Goal: Information Seeking & Learning: Learn about a topic

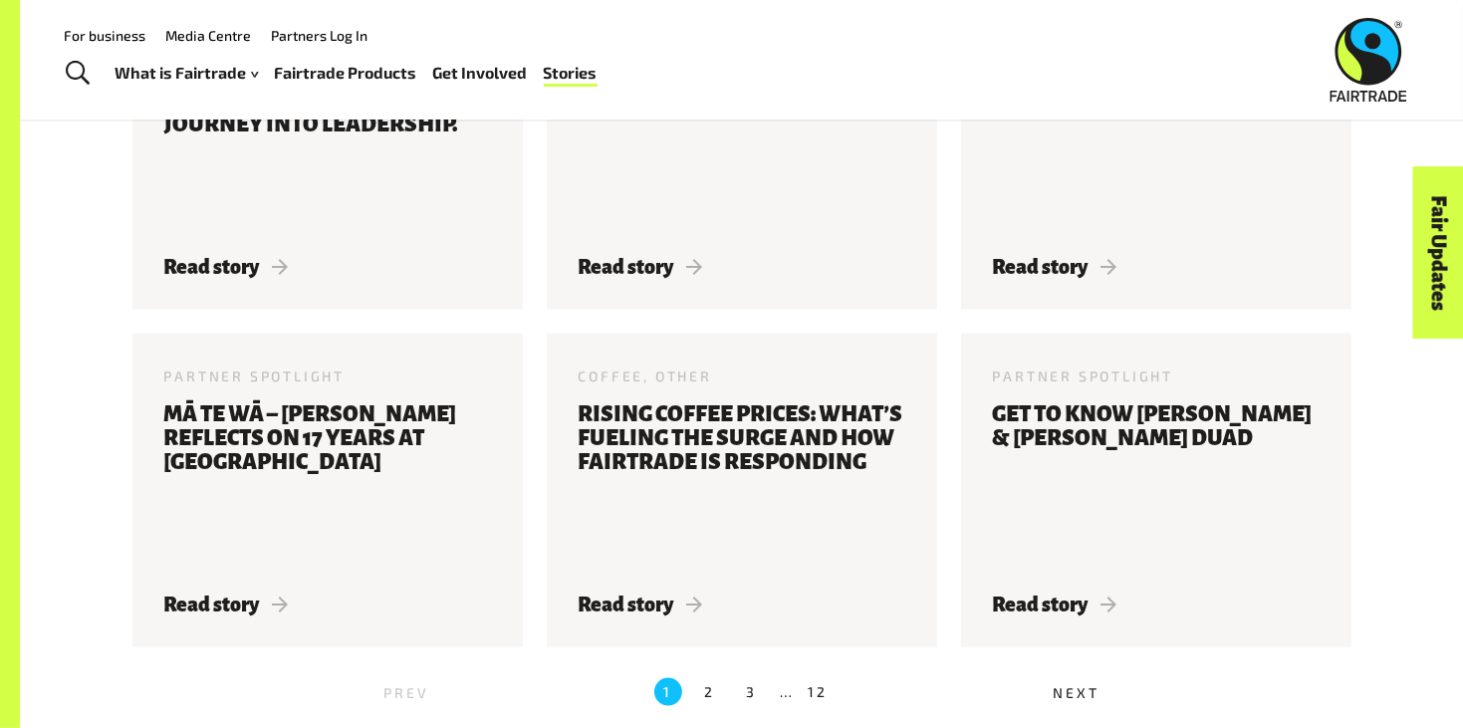
scroll to position [1984, 0]
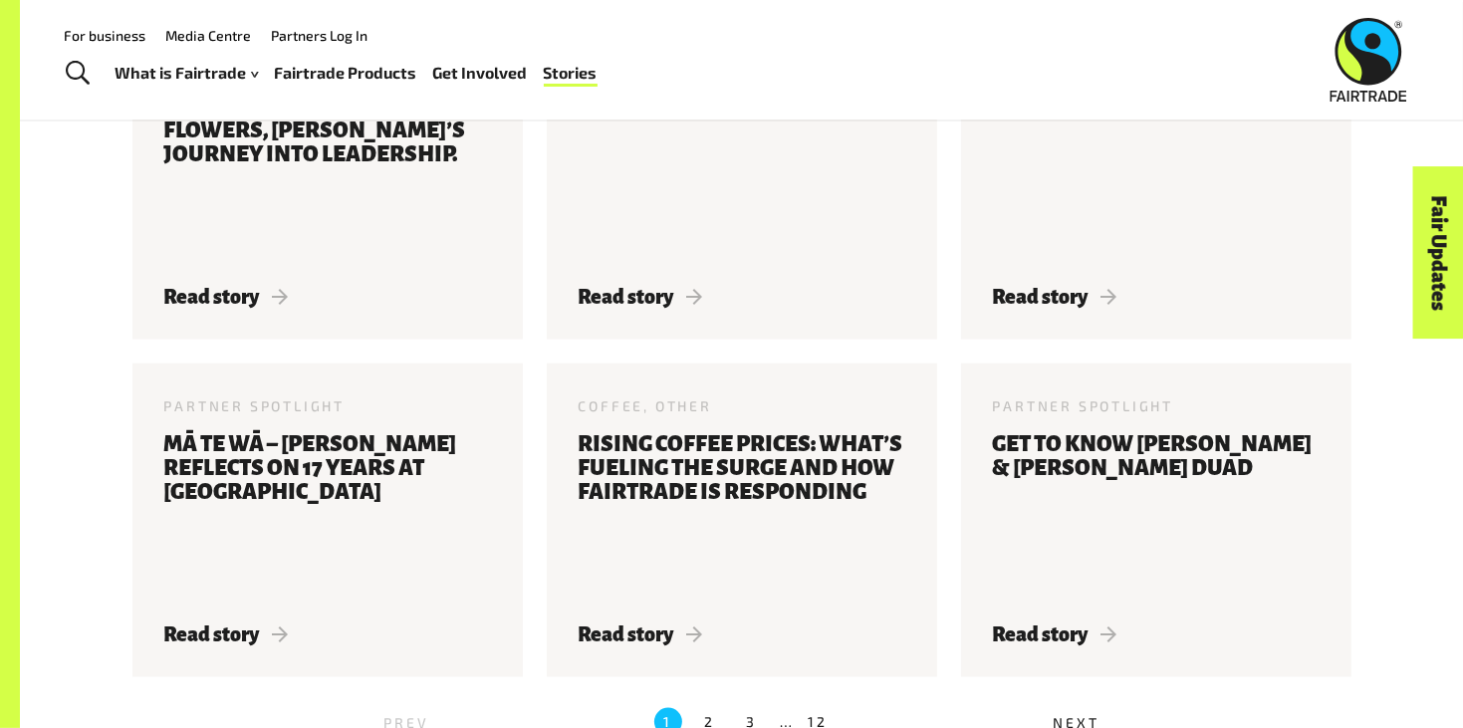
click at [709, 725] on label "2" at bounding box center [710, 722] width 28 height 28
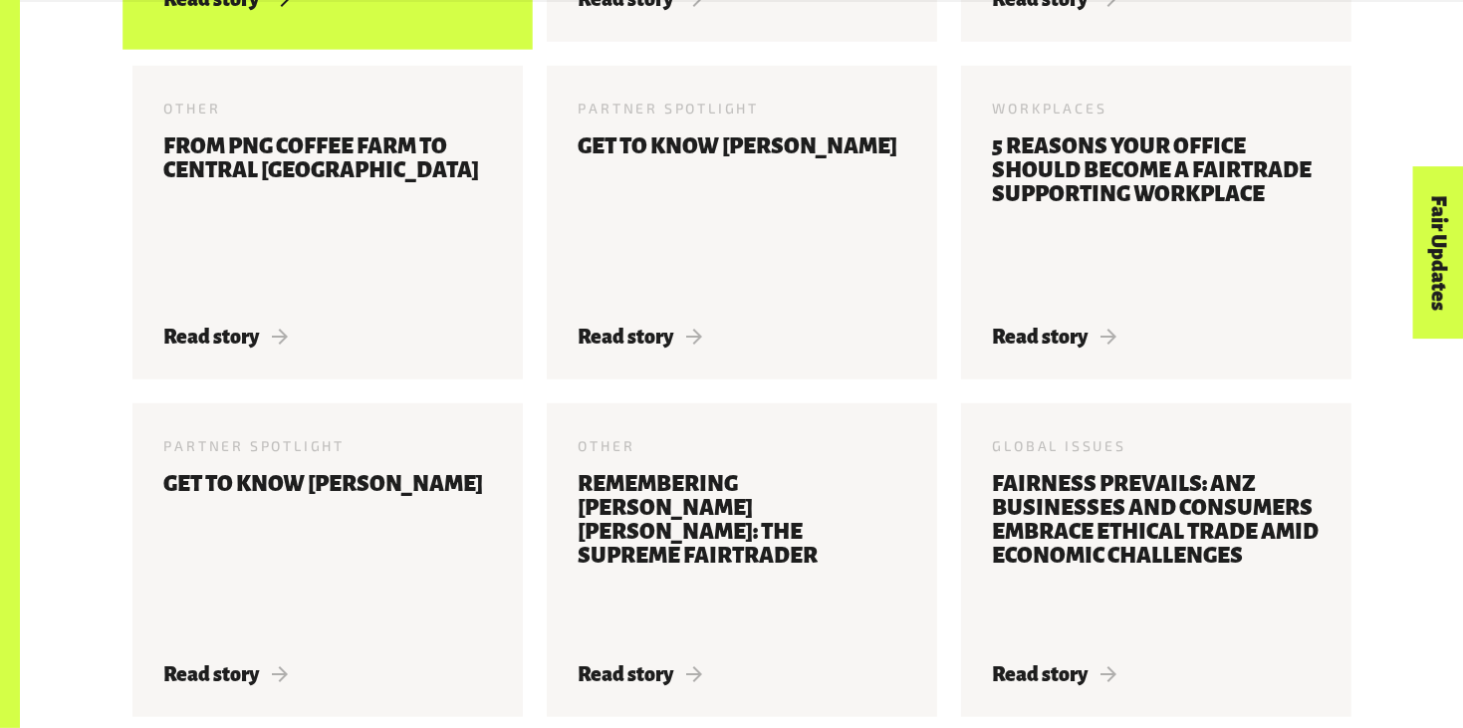
scroll to position [1089, 0]
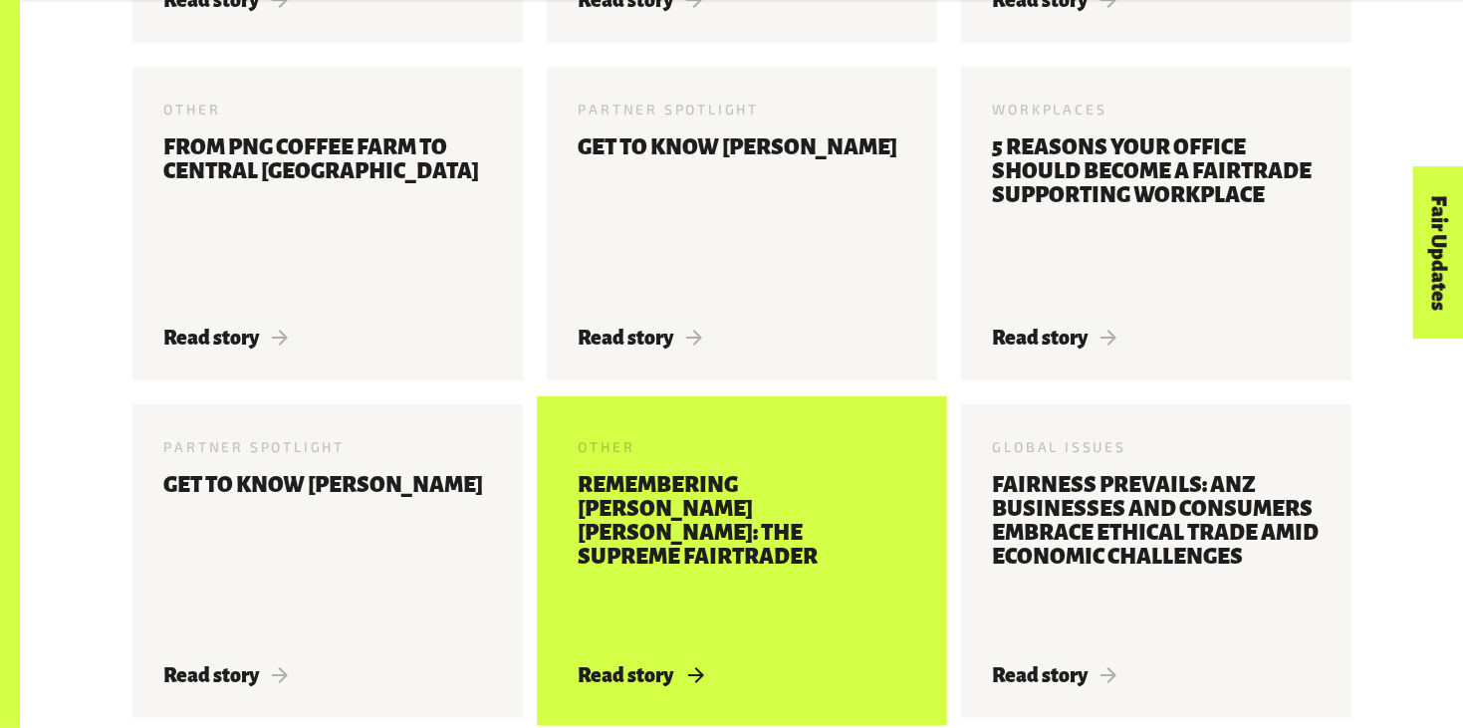
click at [796, 491] on h3 "Remembering [PERSON_NAME] [PERSON_NAME]: The Supreme Fairtrader" at bounding box center [742, 556] width 327 height 167
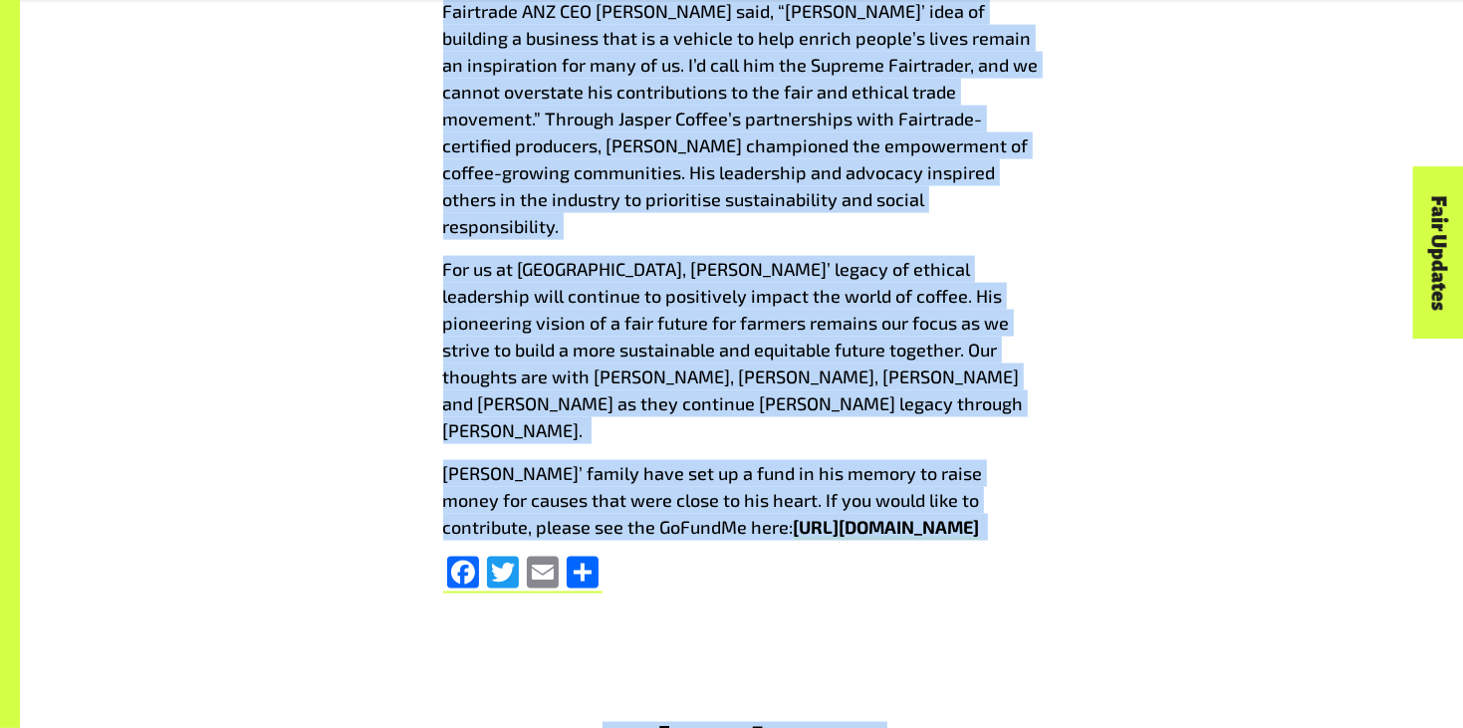
scroll to position [2248, 0]
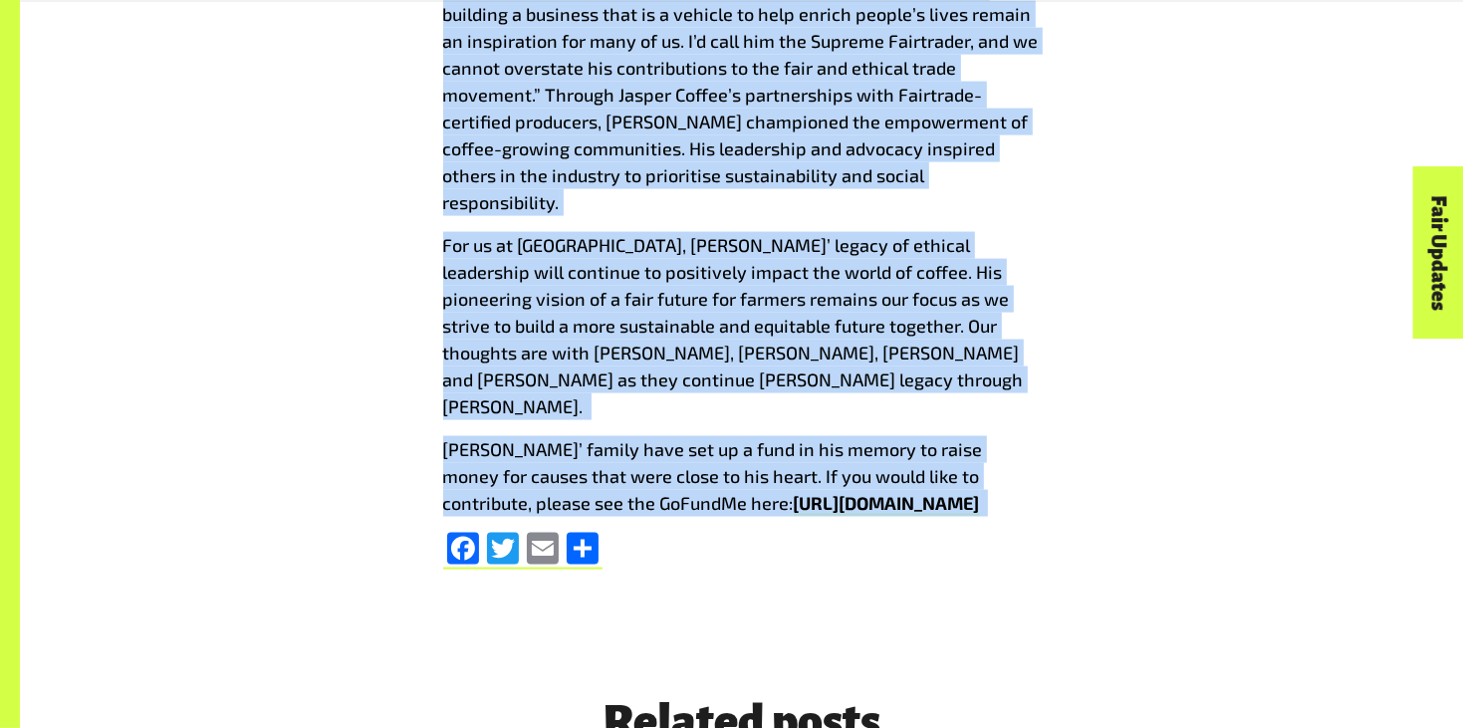
drag, startPoint x: 478, startPoint y: 204, endPoint x: 929, endPoint y: 372, distance: 481.5
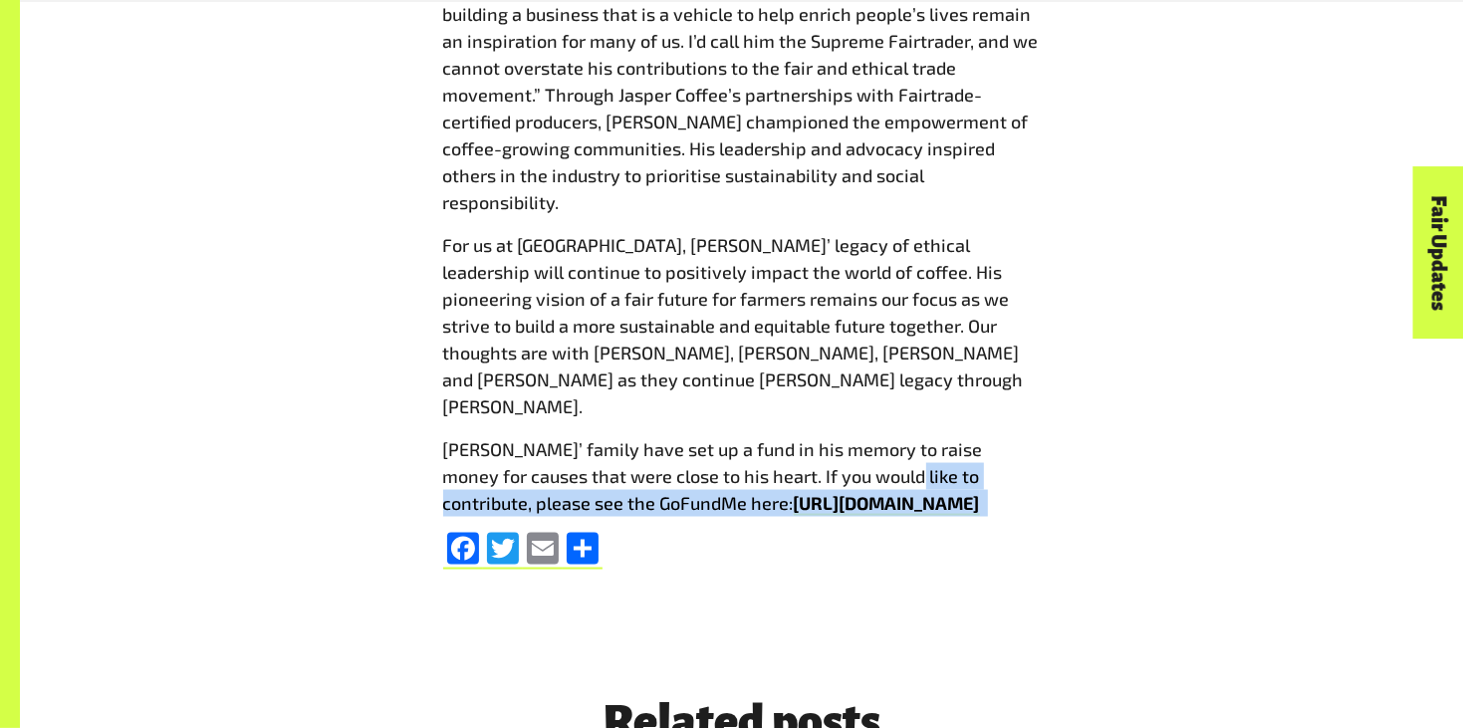
drag, startPoint x: 929, startPoint y: 372, endPoint x: 840, endPoint y: 319, distance: 104.5
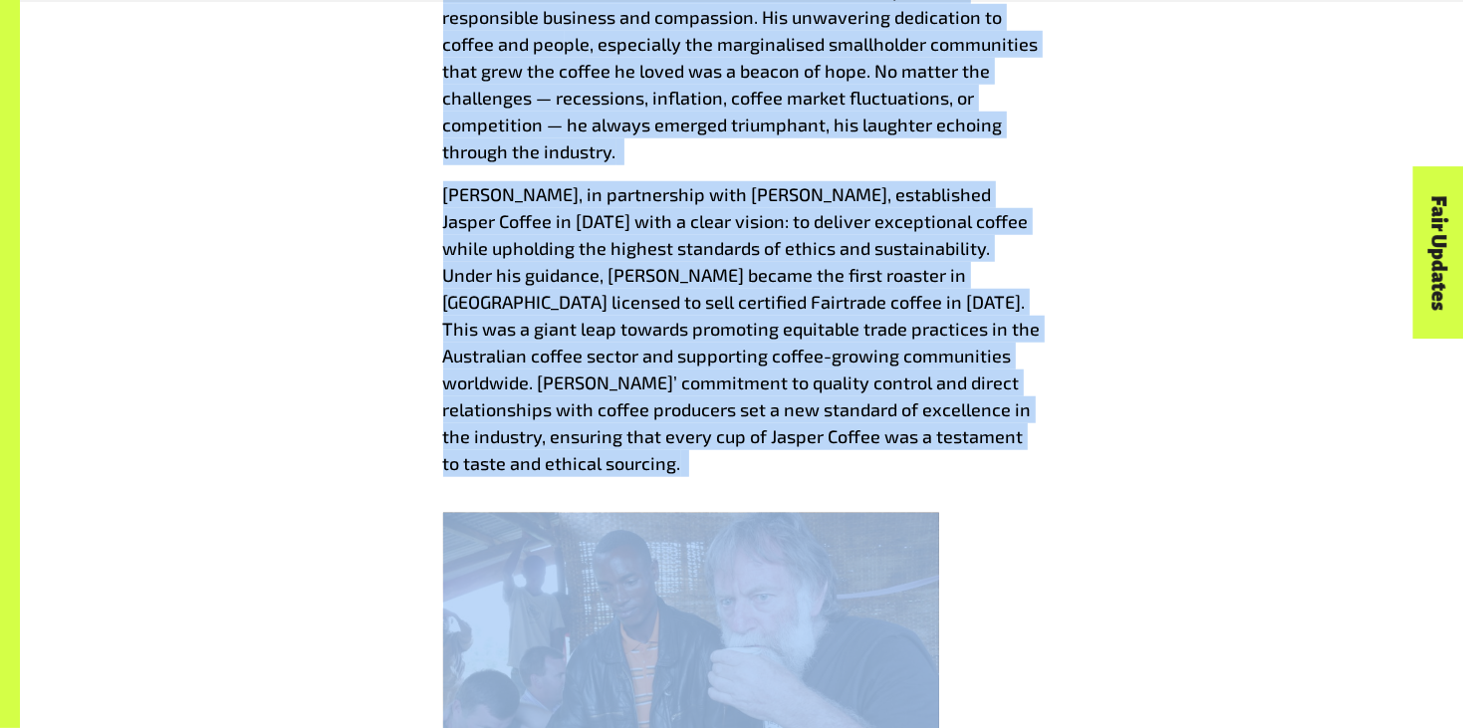
scroll to position [1274, 0]
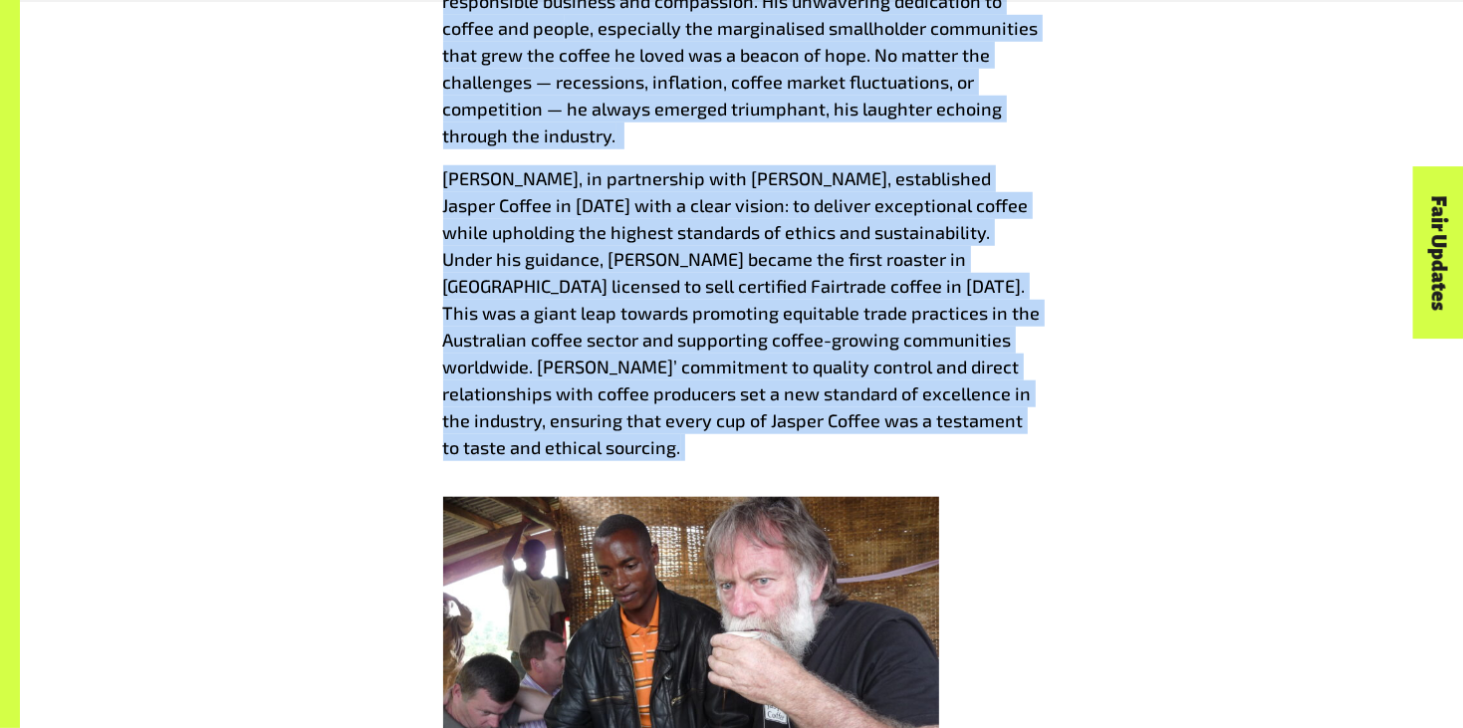
drag, startPoint x: 429, startPoint y: 139, endPoint x: 753, endPoint y: 347, distance: 384.3
click at [753, 347] on div "Remembering [PERSON_NAME] [PERSON_NAME]: The Supreme Fairtrader [DATE] The man …" at bounding box center [741, 563] width 621 height 2088
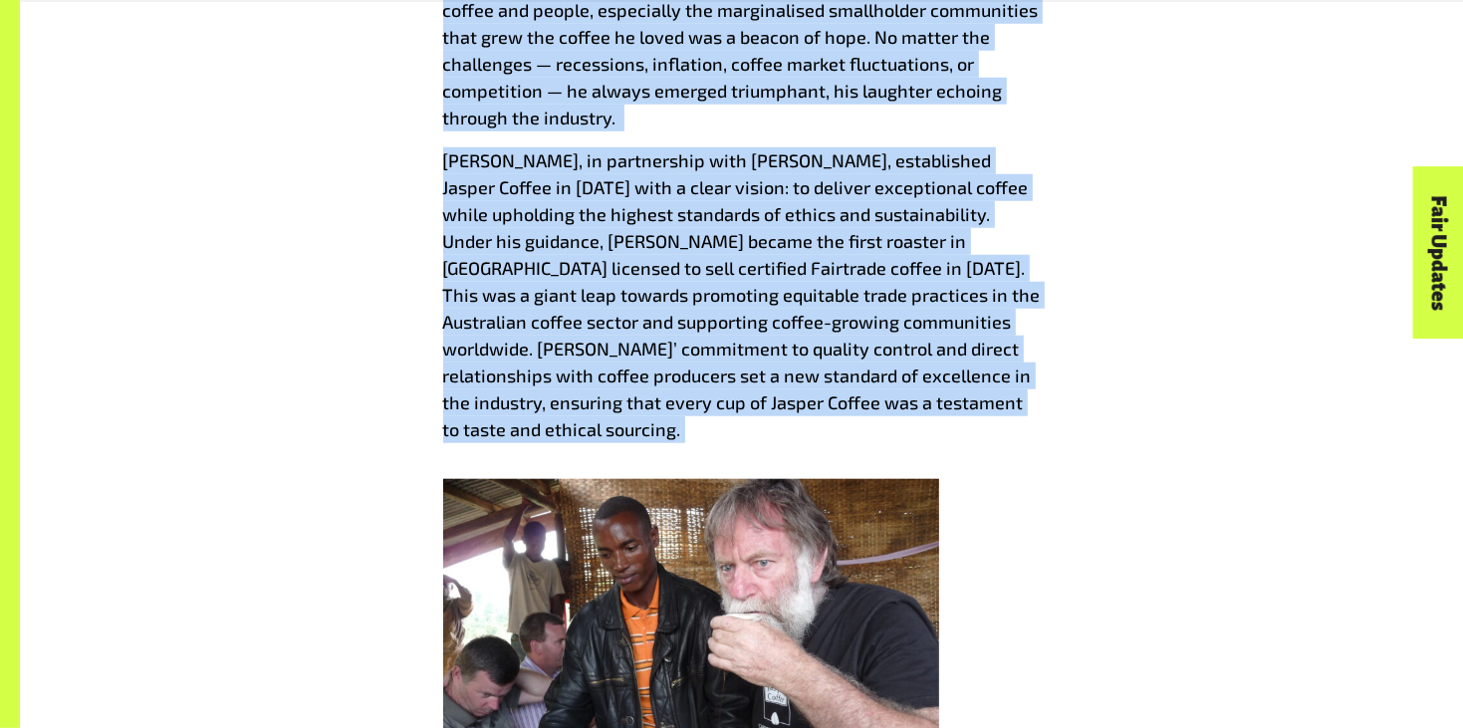
click at [1359, 141] on div "Remembering [PERSON_NAME] [PERSON_NAME]: The Supreme Fairtrader [DATE] The man …" at bounding box center [742, 545] width 1243 height 2088
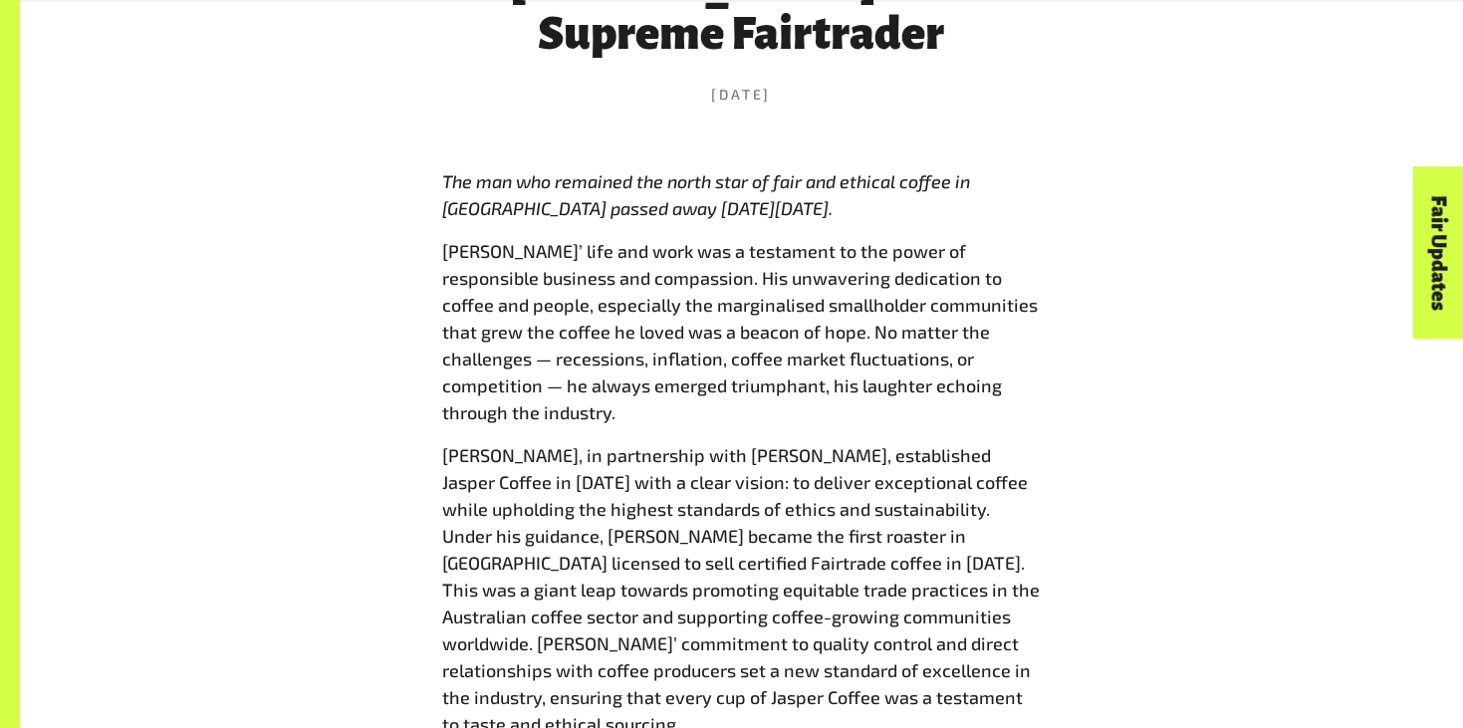
scroll to position [999, 0]
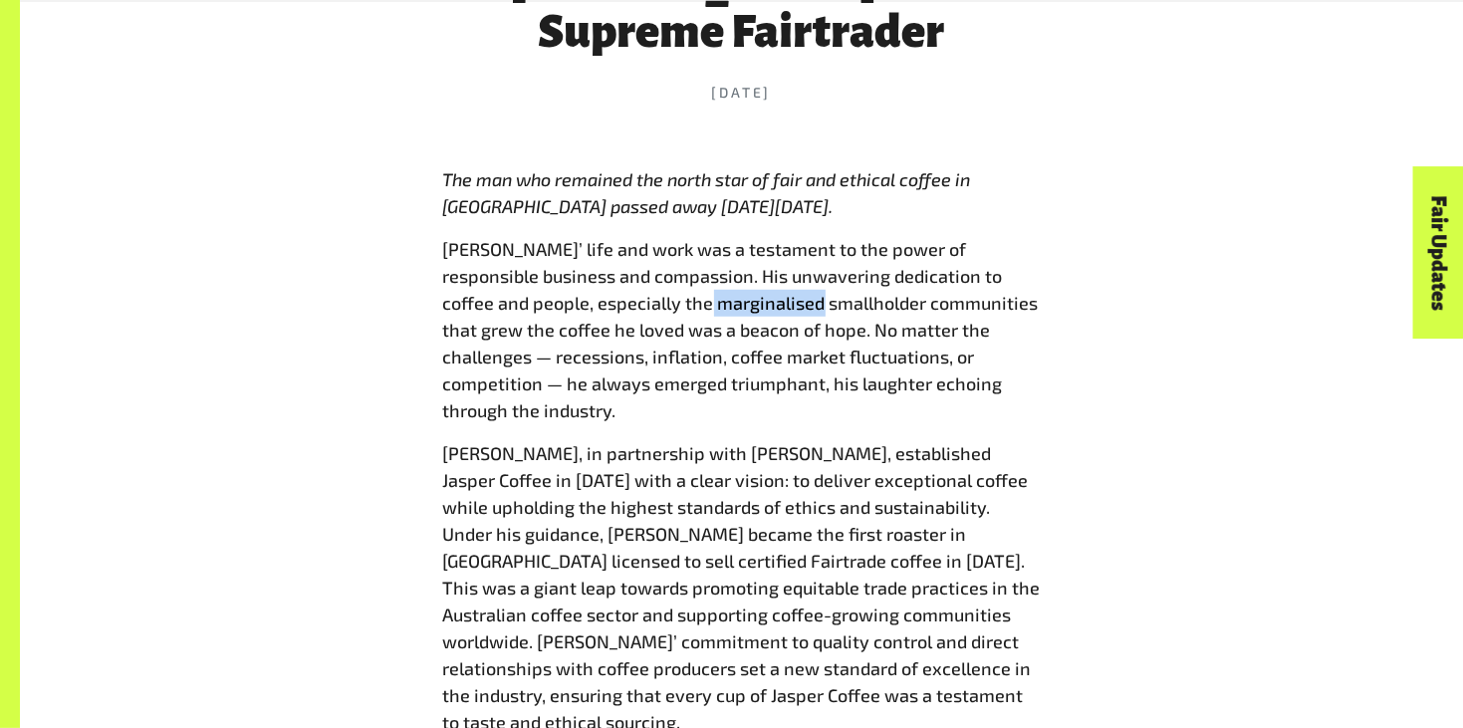
drag, startPoint x: 620, startPoint y: 251, endPoint x: 725, endPoint y: 258, distance: 104.8
click at [725, 292] on span "ple, especially the marginalised smallholder communities that grew the coffee h…" at bounding box center [741, 356] width 596 height 129
copy span "marginalised"
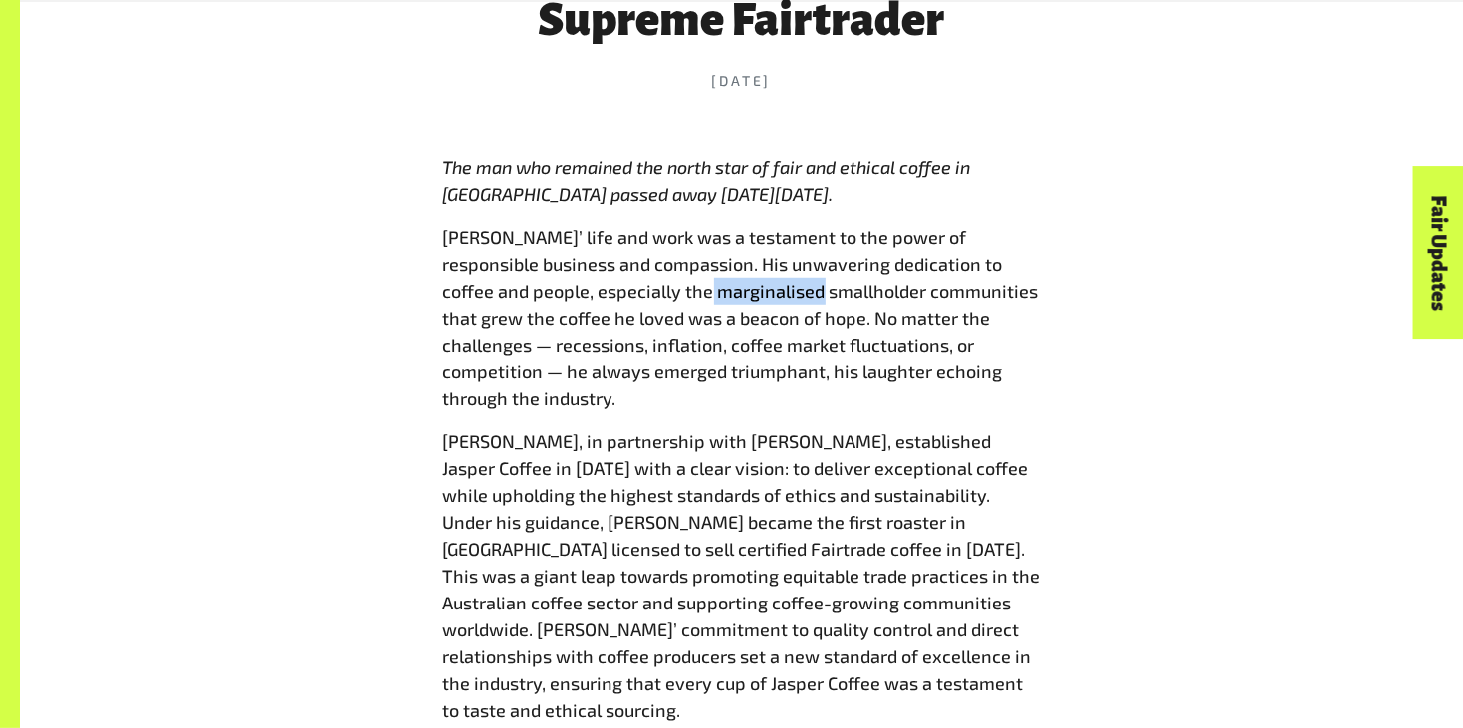
scroll to position [1015, 0]
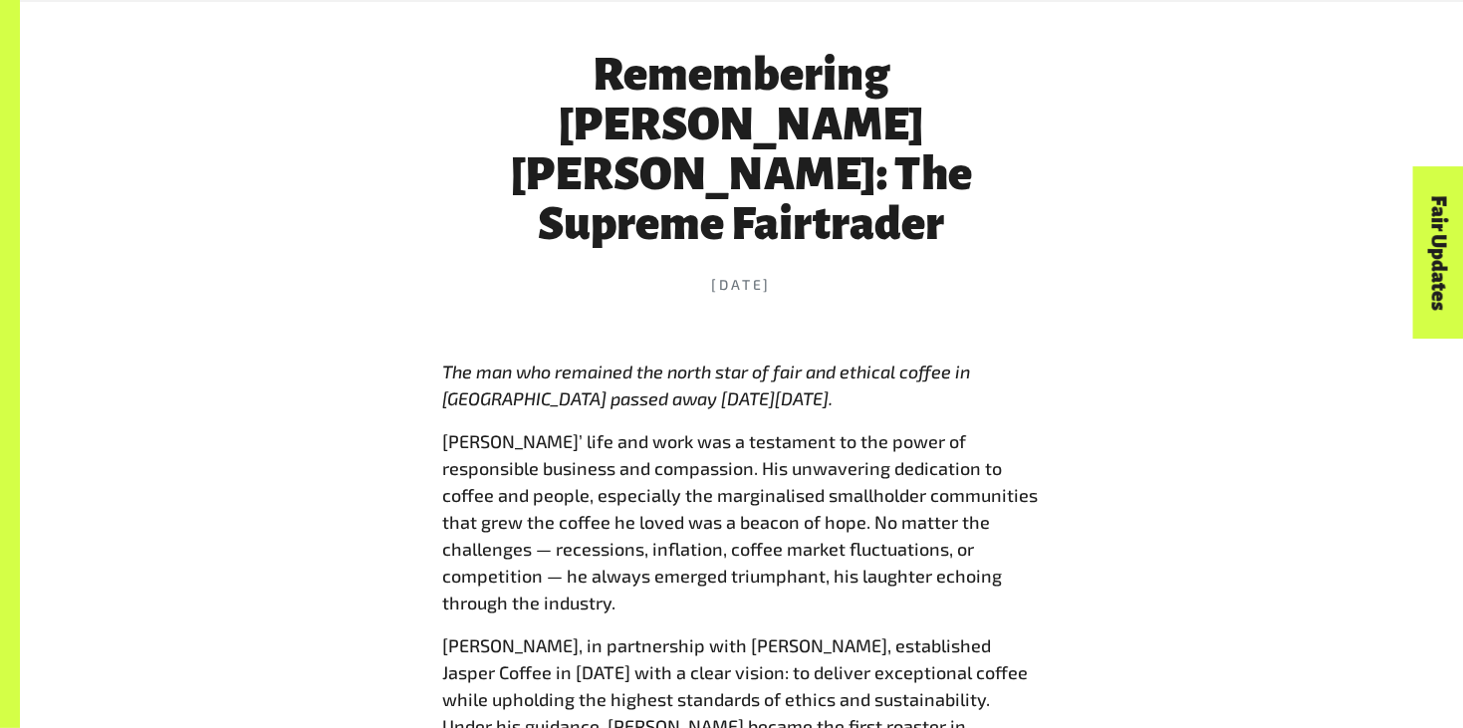
scroll to position [828, 0]
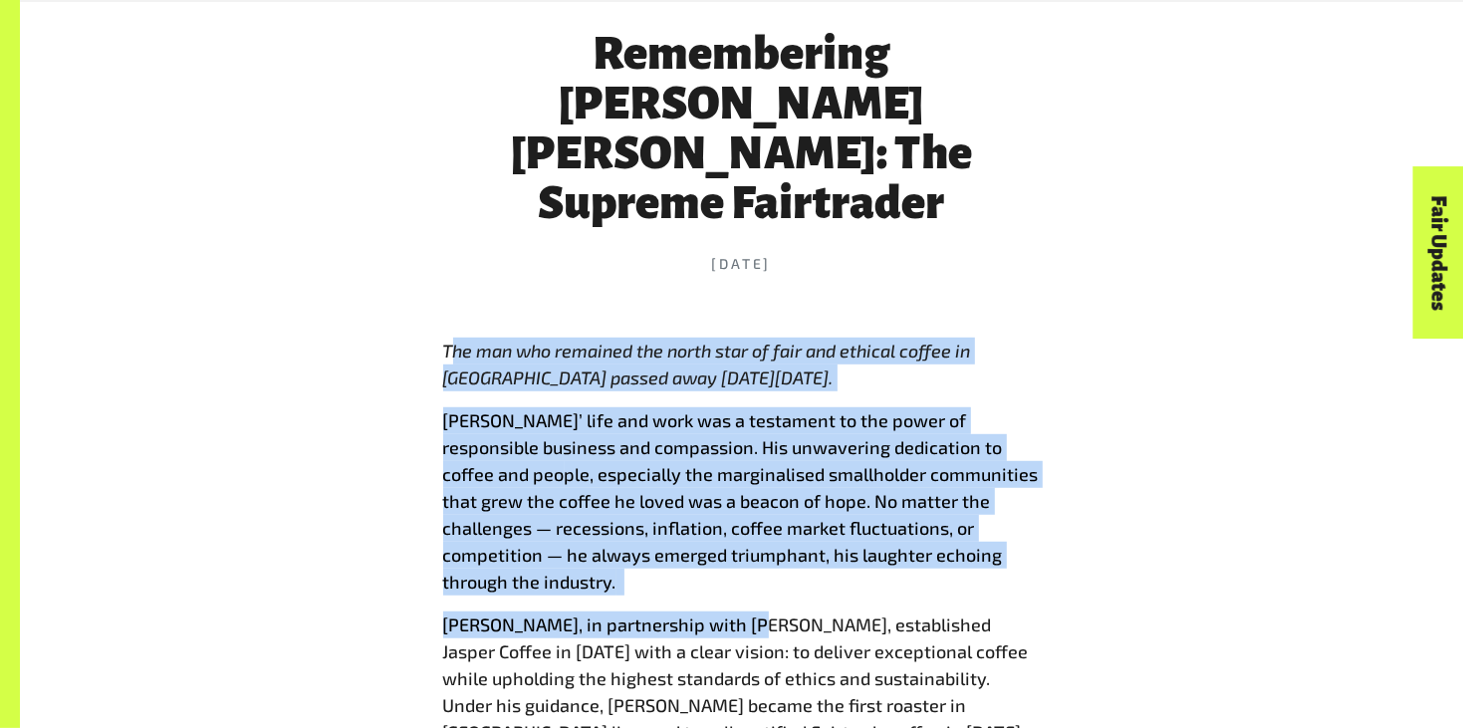
drag, startPoint x: 450, startPoint y: 293, endPoint x: 734, endPoint y: 537, distance: 374.3
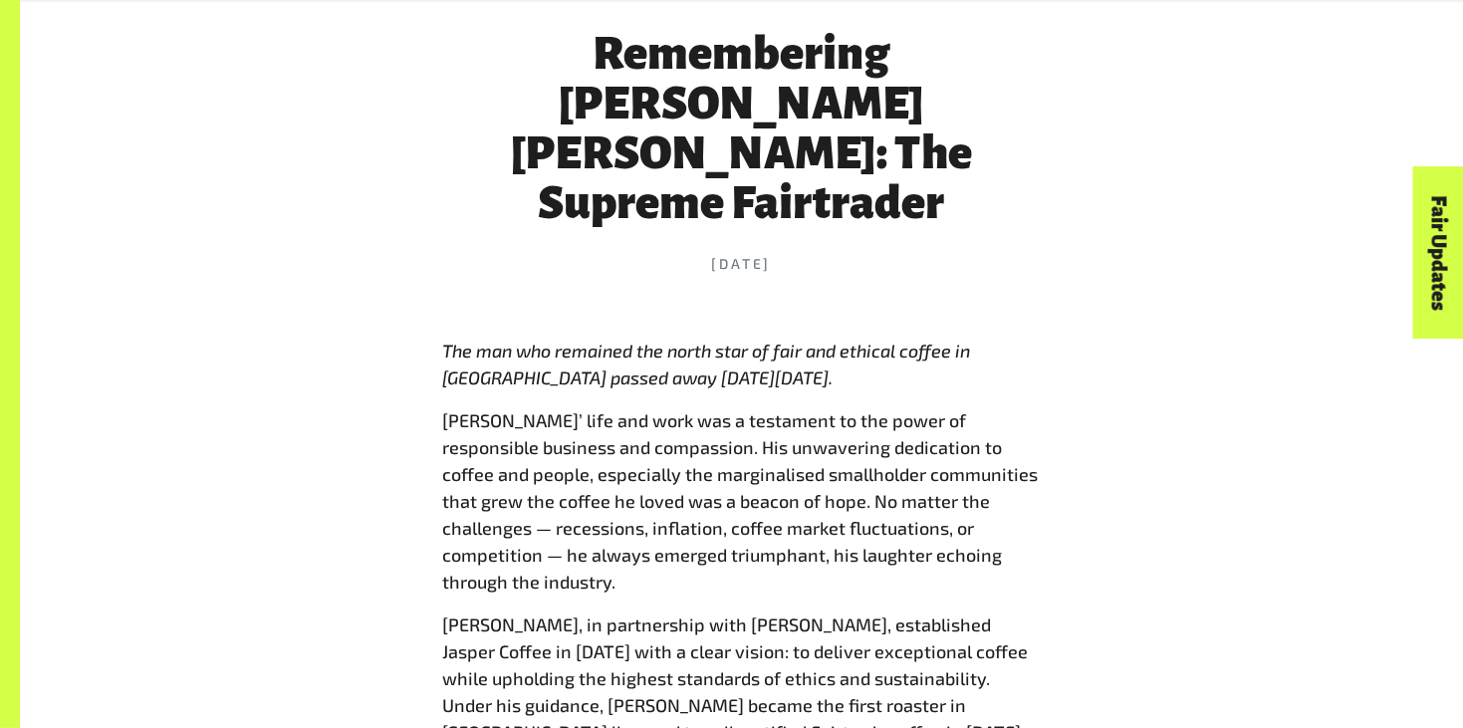
click at [527, 189] on header "Remembering [PERSON_NAME] [PERSON_NAME]: The Supreme Fairtrader [DATE]" at bounding box center [742, 151] width 598 height 372
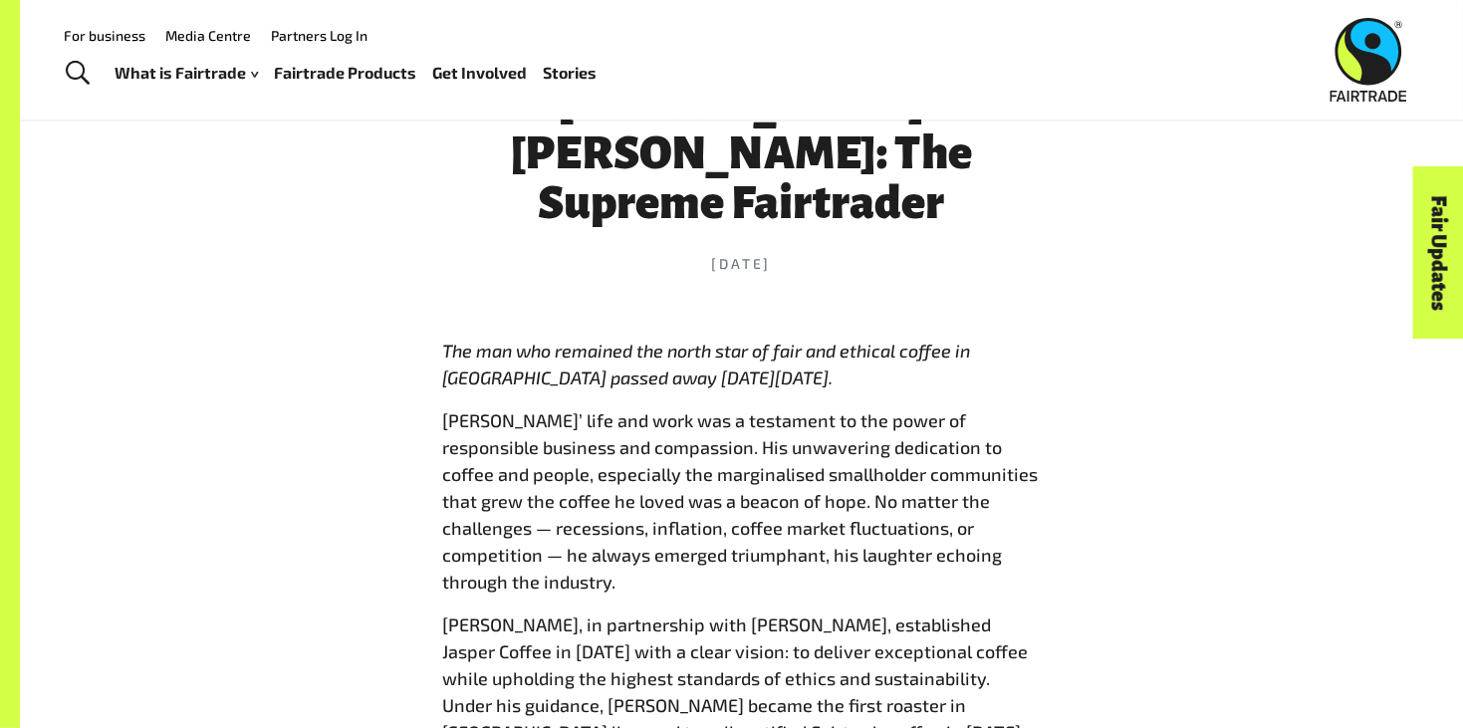
drag, startPoint x: 439, startPoint y: 287, endPoint x: 518, endPoint y: 407, distance: 143.9
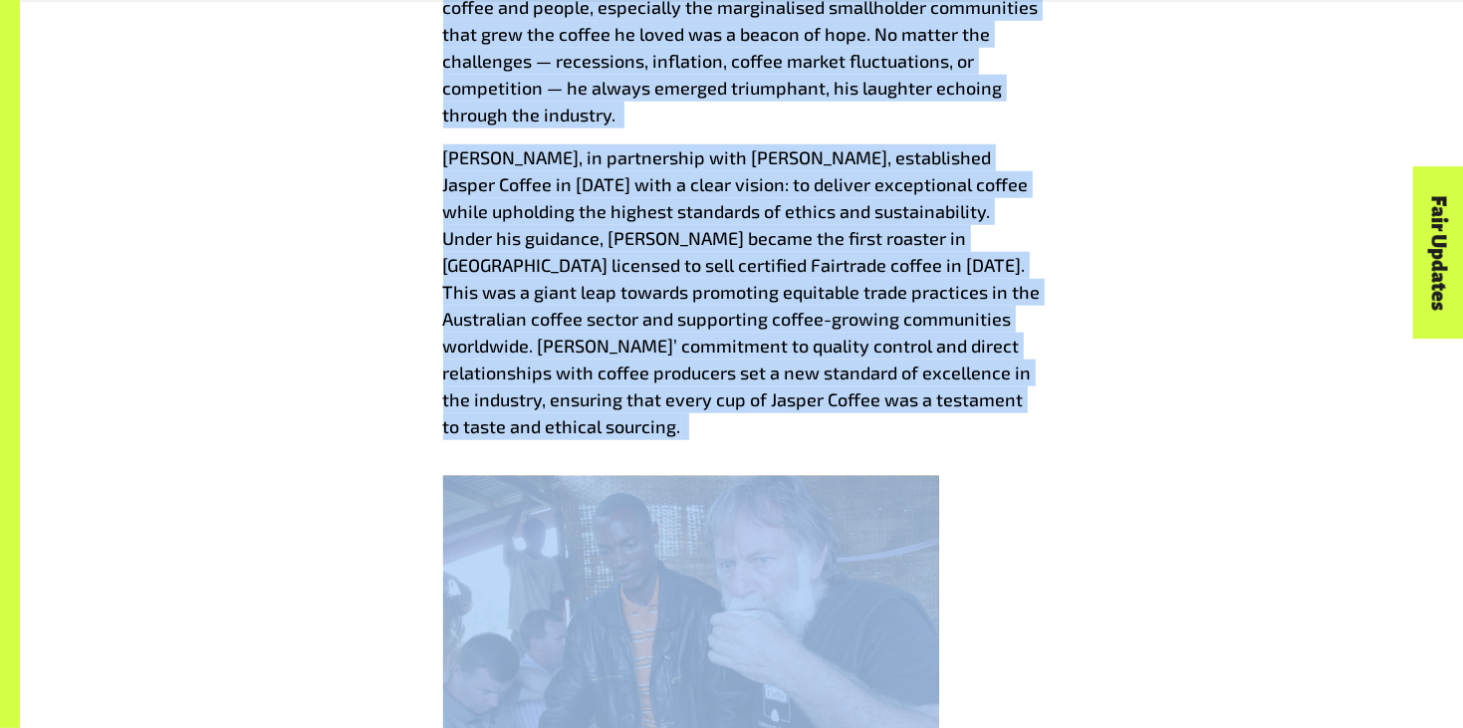
scroll to position [1313, 0]
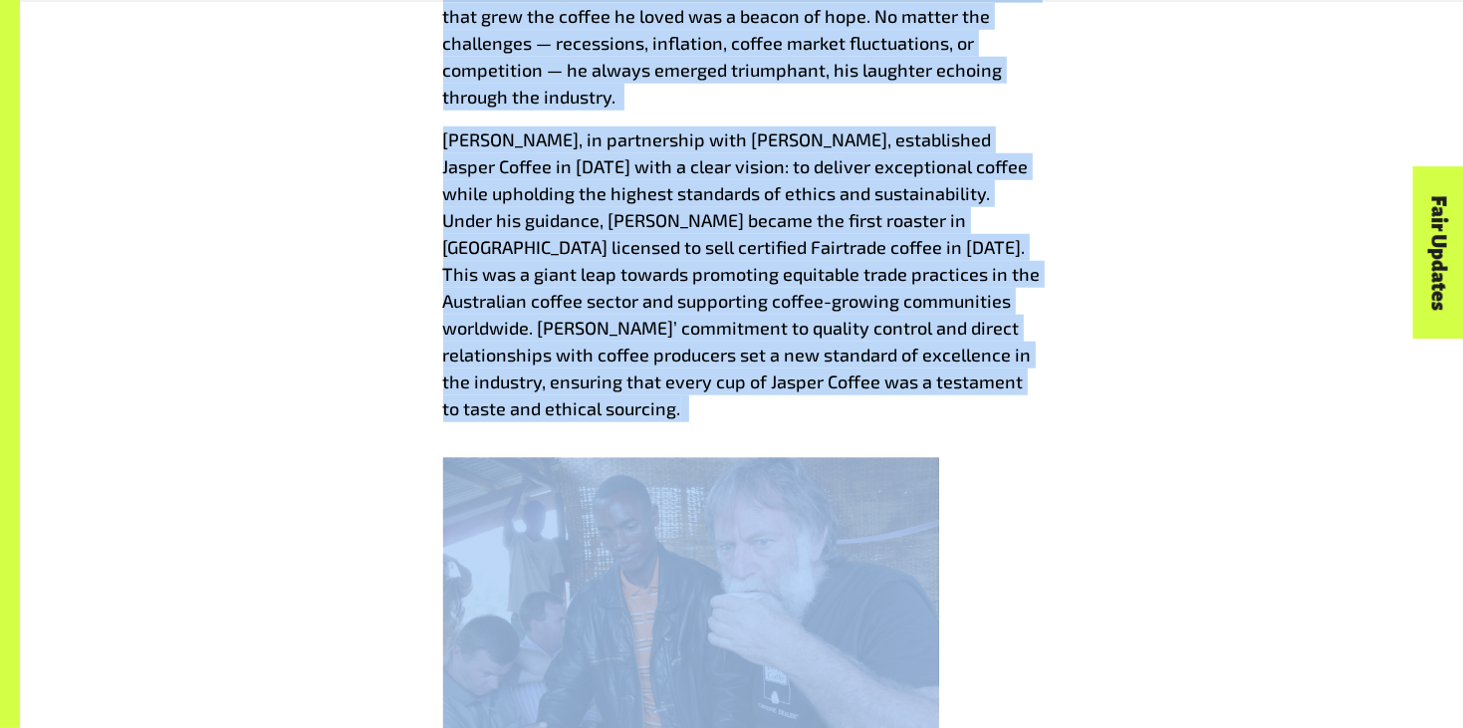
drag, startPoint x: 447, startPoint y: 304, endPoint x: 743, endPoint y: 436, distance: 324.1
click at [743, 436] on div "The man who remained the north star of fair and ethical coffee in [GEOGRAPHIC_D…" at bounding box center [742, 679] width 598 height 1652
copy div "Lor ips dol sitametc adi elits doei te inci utl etdolor magnaa en Adminimve qui…"
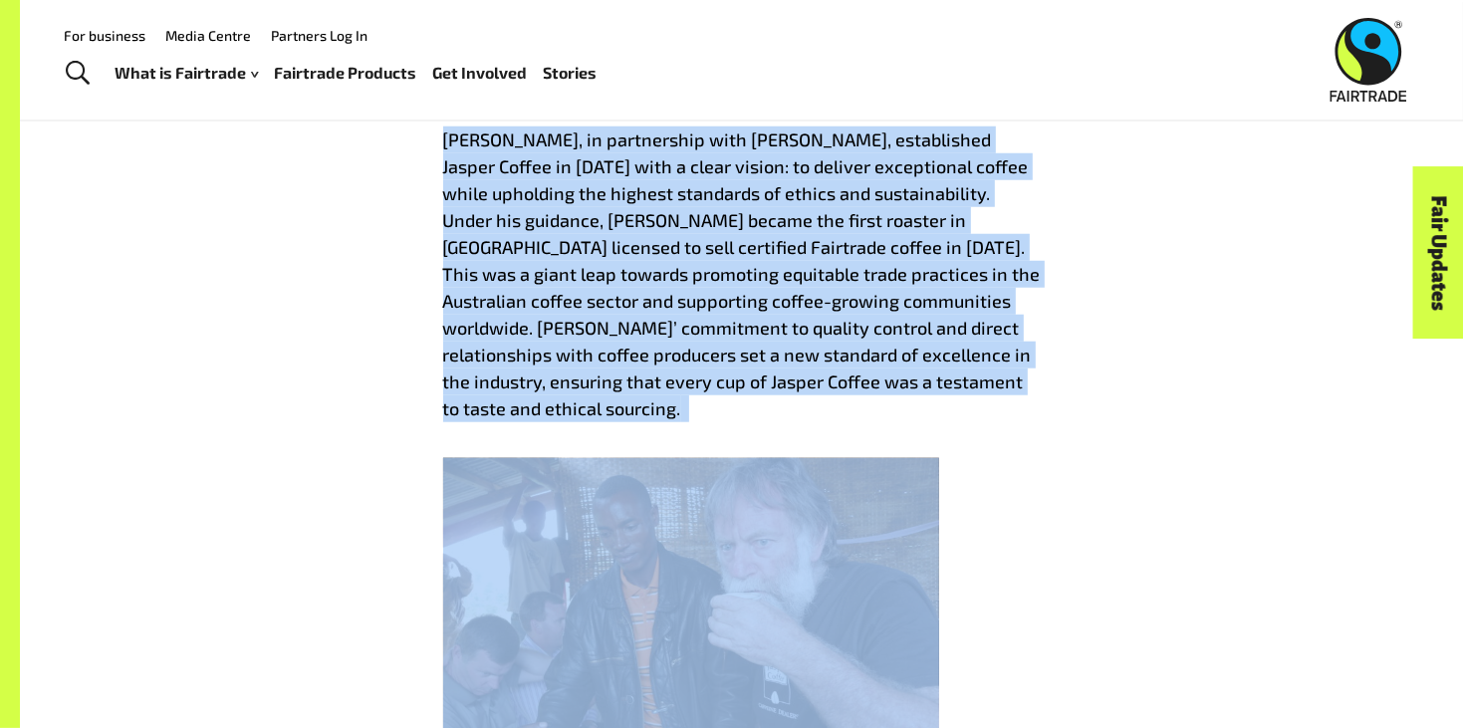
click at [376, 249] on div "Remembering [PERSON_NAME] [PERSON_NAME]: The Supreme Fairtrader [DATE] The man …" at bounding box center [742, 524] width 1243 height 2088
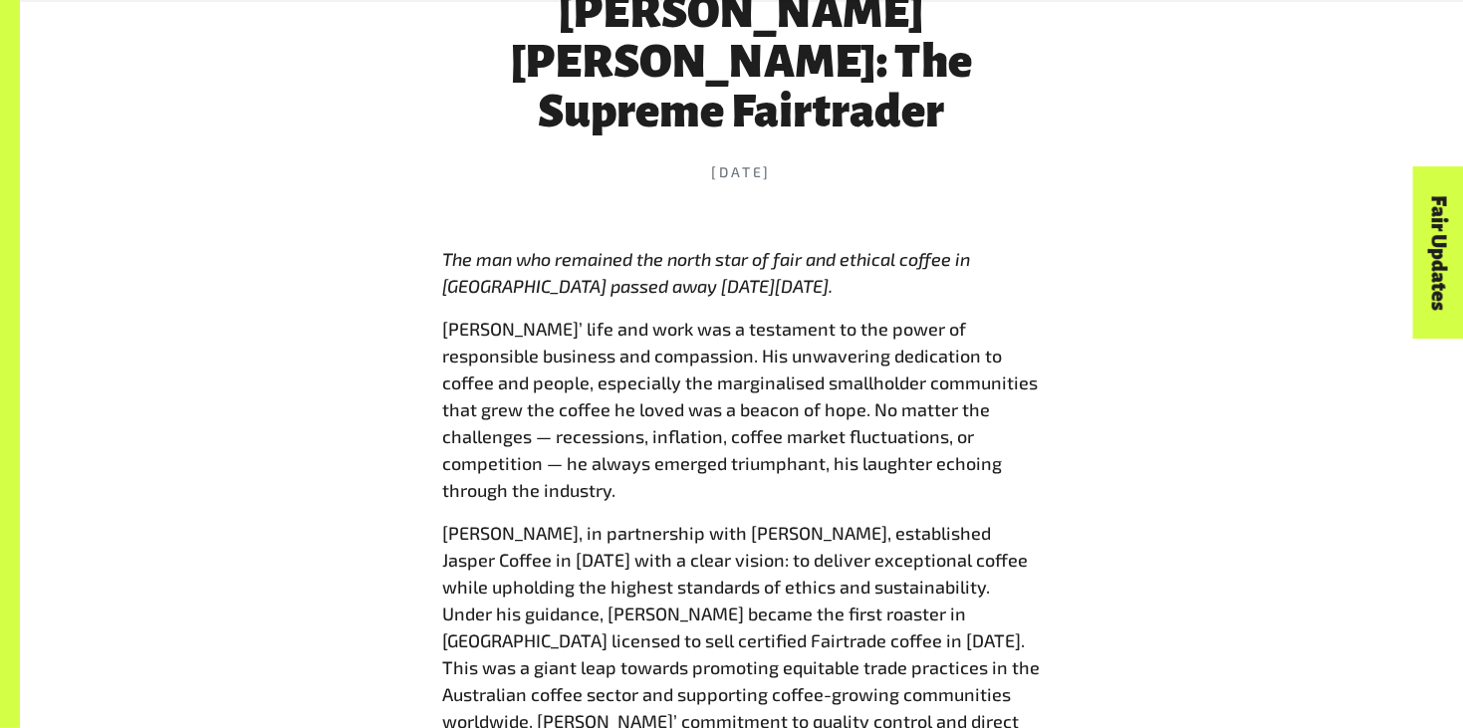
scroll to position [923, 0]
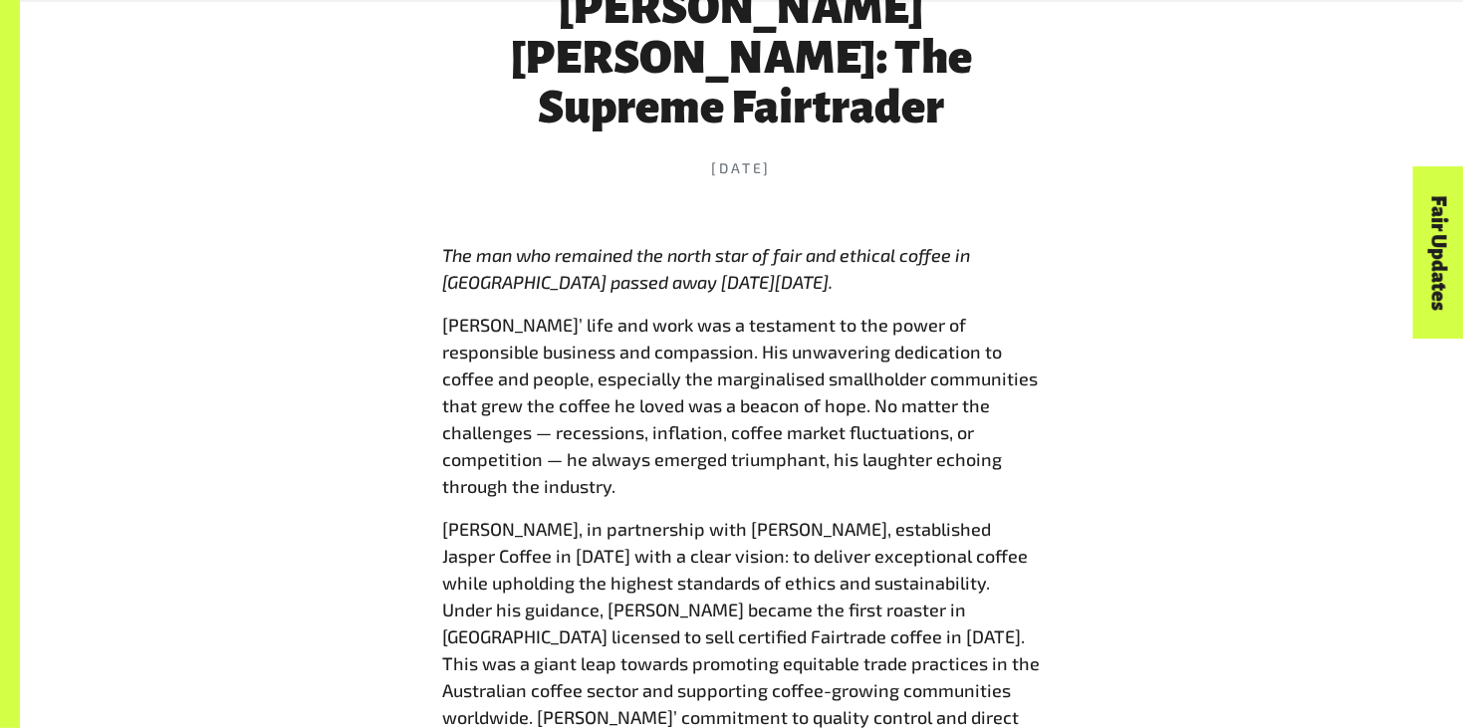
click at [723, 630] on span "[PERSON_NAME], in partnership with [PERSON_NAME], established Jasper Coffee in …" at bounding box center [742, 663] width 598 height 291
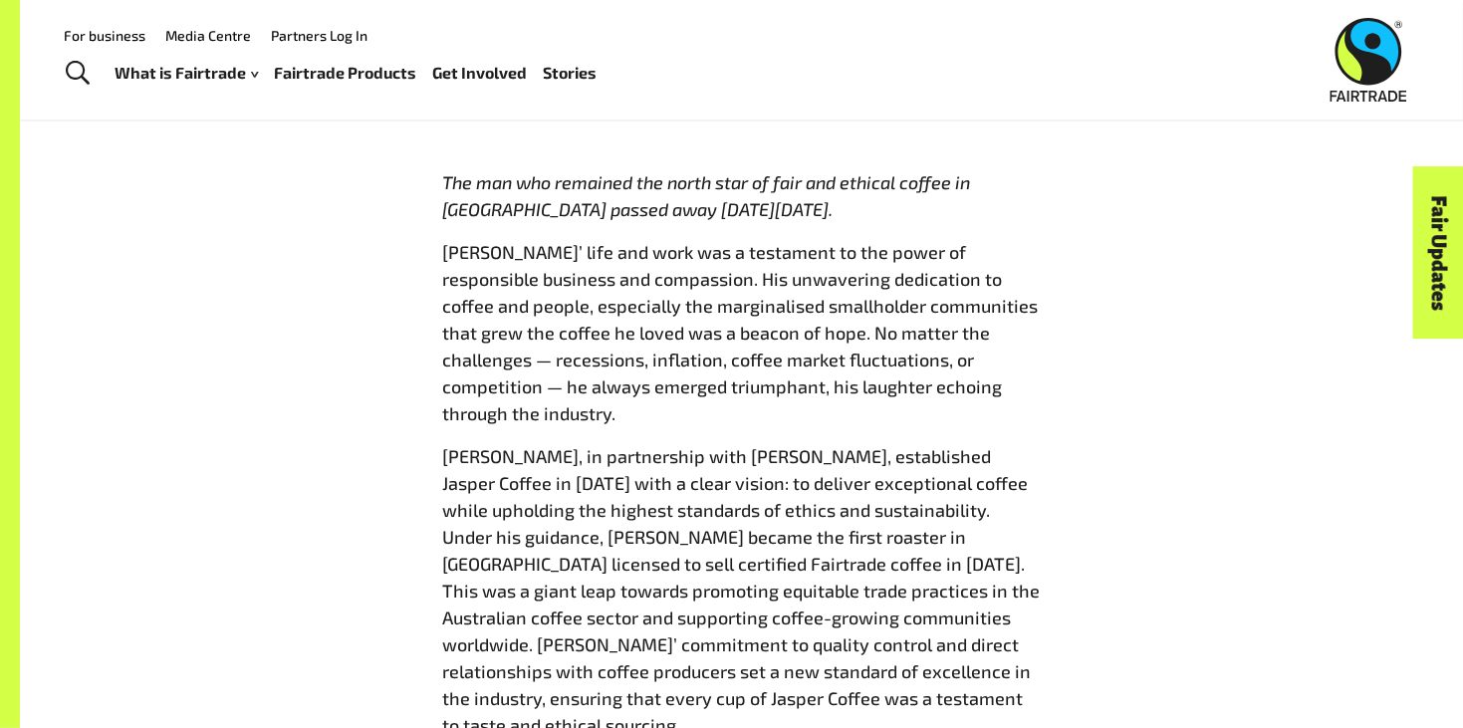
scroll to position [985, 0]
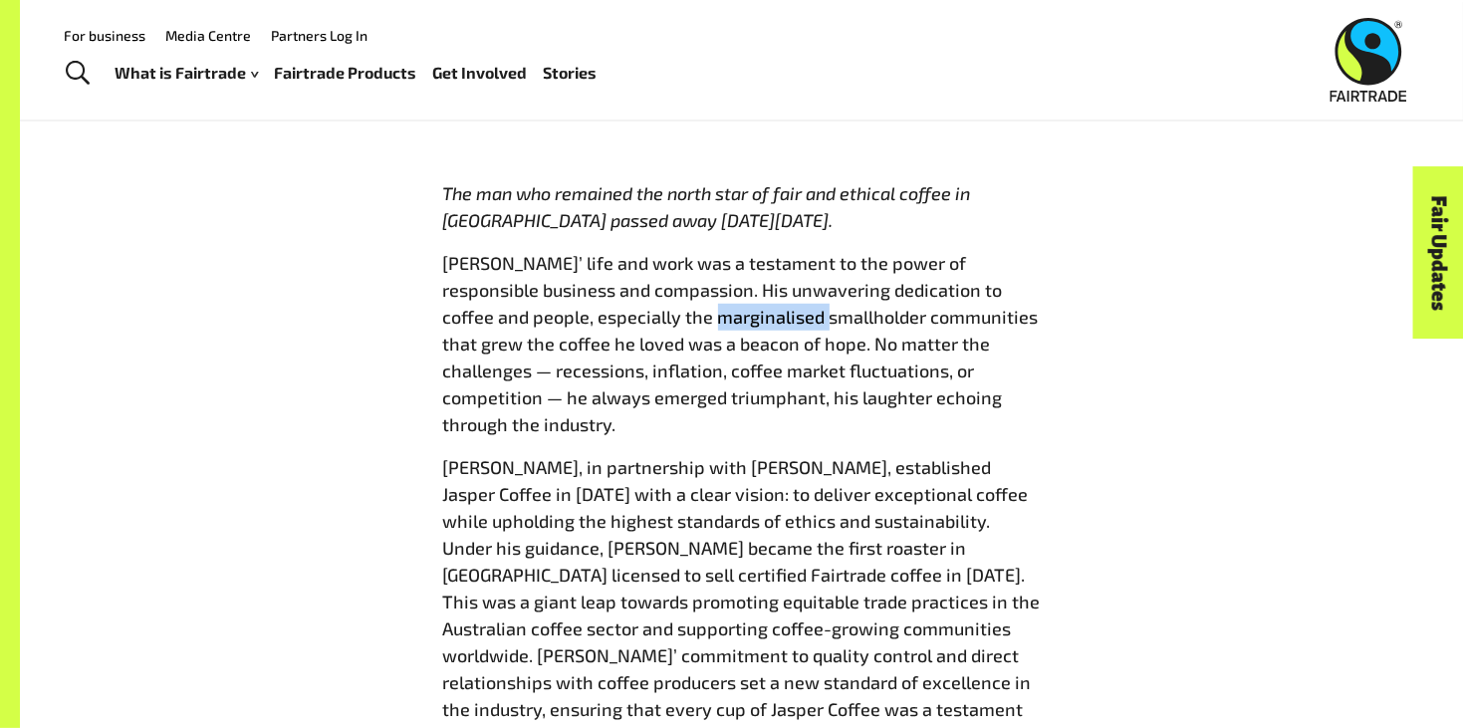
drag, startPoint x: 621, startPoint y: 265, endPoint x: 731, endPoint y: 277, distance: 110.2
click at [731, 277] on p "[PERSON_NAME]’ life and work was a testament to the power of responsible busine…" at bounding box center [742, 344] width 598 height 188
copy span "marginalised"
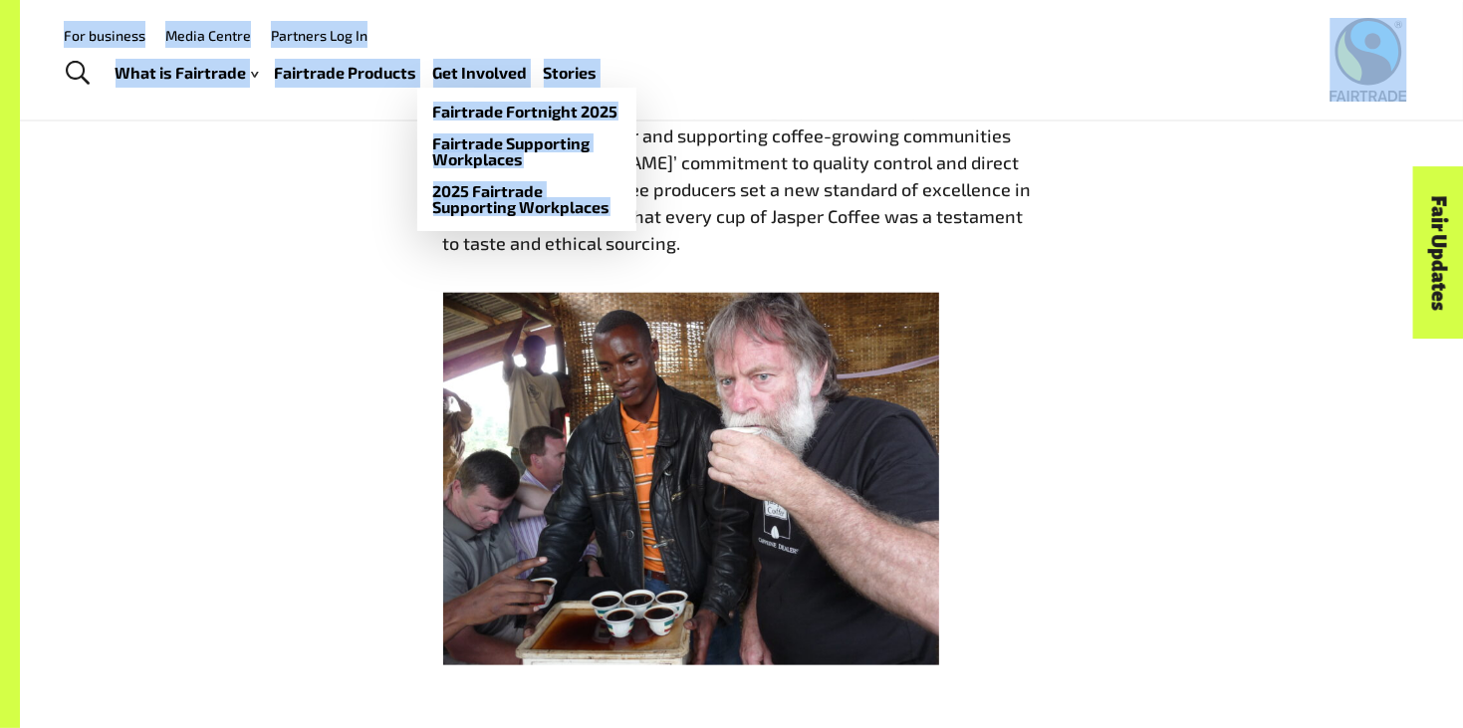
scroll to position [1388, 0]
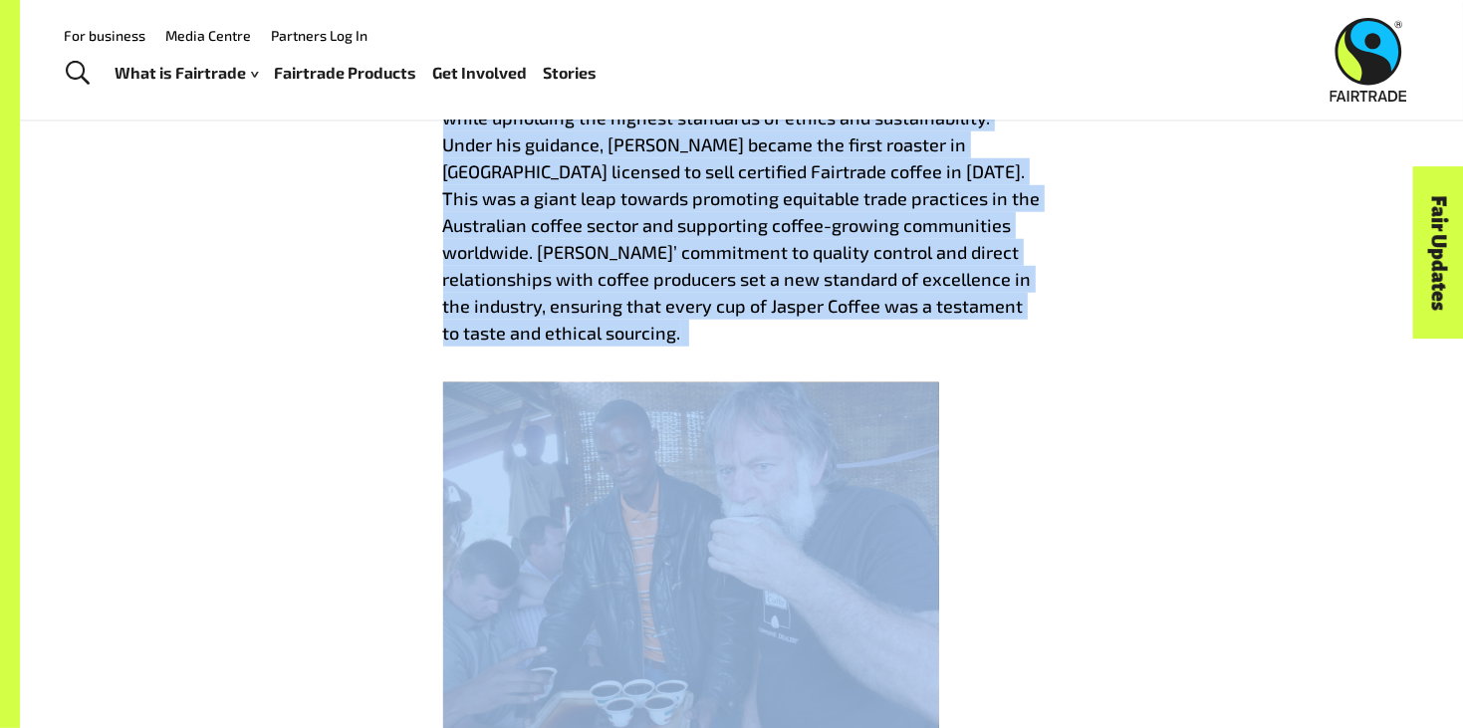
drag, startPoint x: 430, startPoint y: 392, endPoint x: 571, endPoint y: 525, distance: 193.0
click at [571, 525] on div "Remembering [PERSON_NAME] [PERSON_NAME]: The Supreme Fairtrader [DATE] The man …" at bounding box center [741, 448] width 621 height 2088
copy div "Lor ips dol sitametc adi elits doei te inci utl etdolor magnaa en Adminimve qui…"
click at [223, 326] on div "Remembering [PERSON_NAME] [PERSON_NAME]: The Supreme Fairtrader [DATE] The man …" at bounding box center [742, 448] width 1243 height 2088
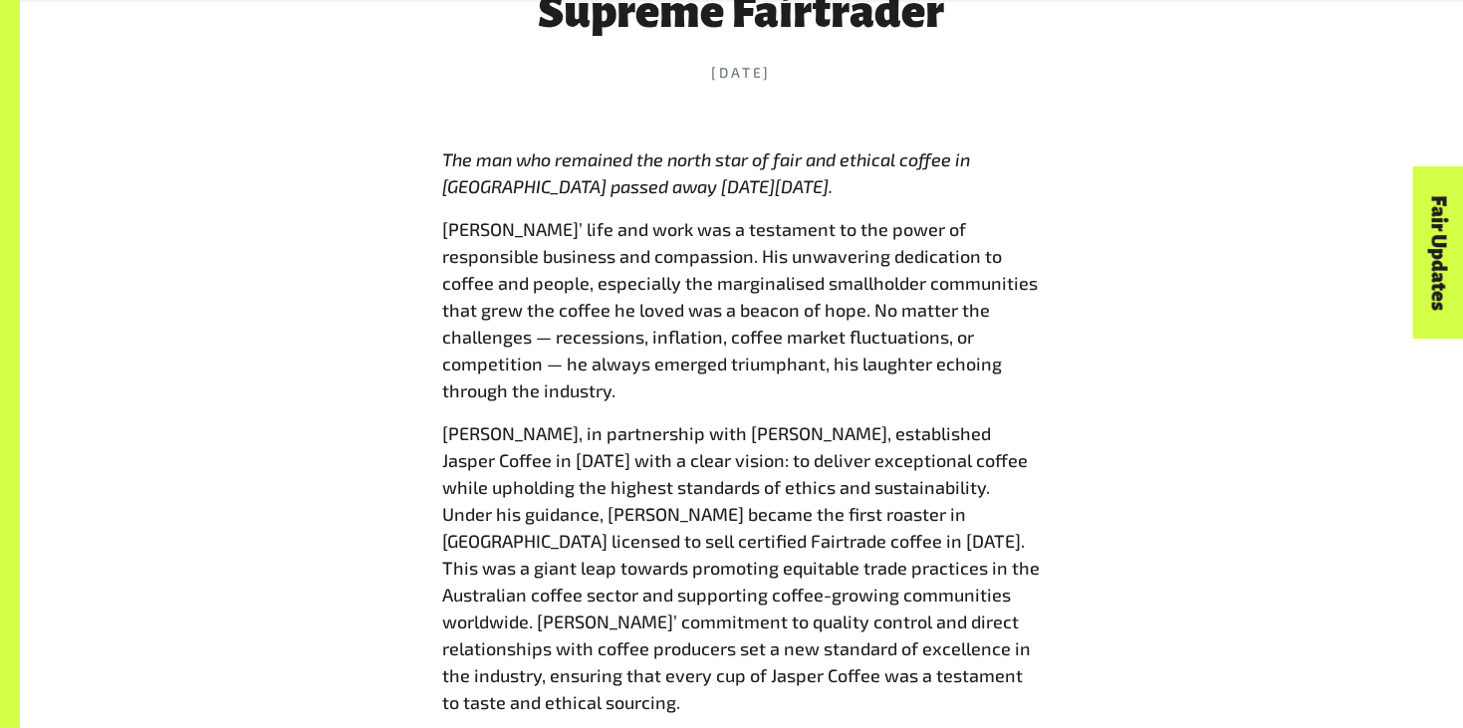
scroll to position [1012, 0]
